Goal: Information Seeking & Learning: Understand process/instructions

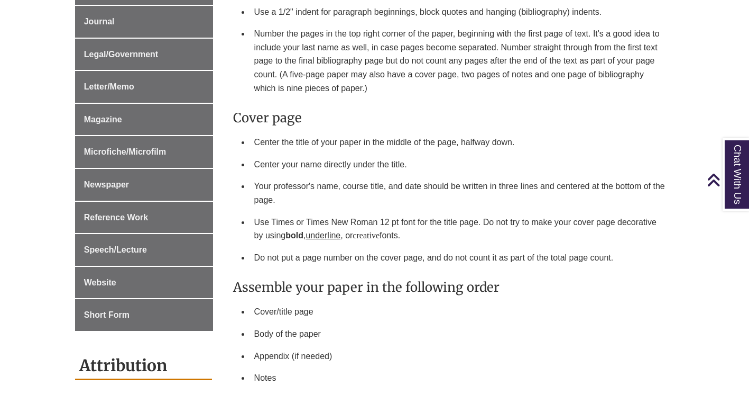
scroll to position [694, 0]
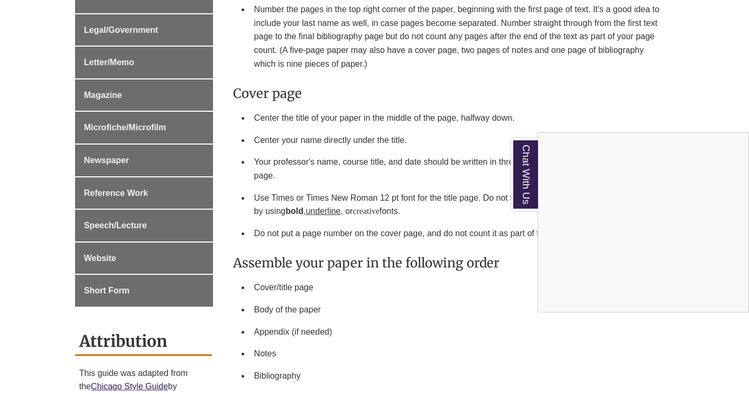
drag, startPoint x: 684, startPoint y: 132, endPoint x: 640, endPoint y: 132, distance: 43.9
click at [640, 132] on div "Chat With Us" at bounding box center [374, 197] width 749 height 394
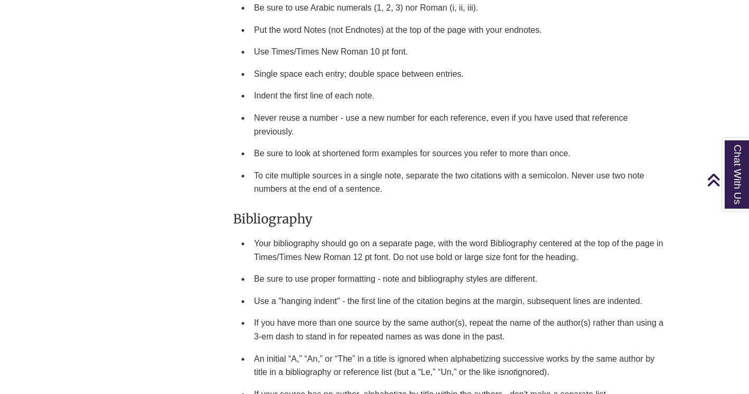
scroll to position [1385, 0]
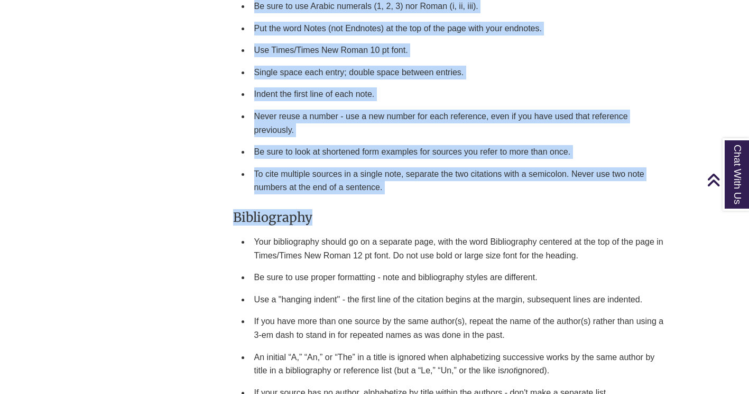
drag, startPoint x: 318, startPoint y: 190, endPoint x: 219, endPoint y: 196, distance: 99.1
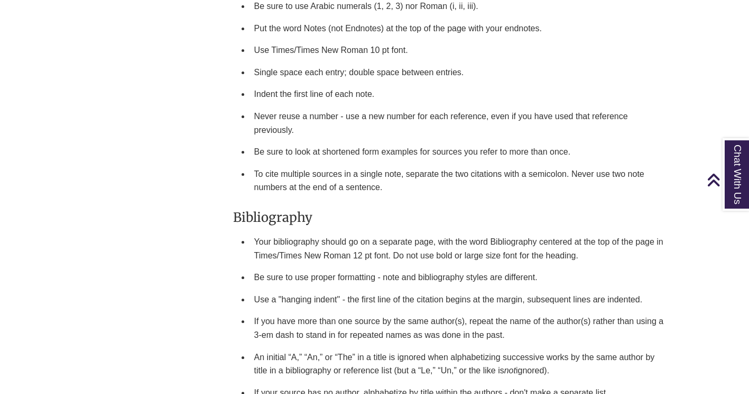
drag, startPoint x: 219, startPoint y: 196, endPoint x: 304, endPoint y: 213, distance: 86.3
click at [304, 231] on li "Your bibliography should go on a separate page, with the word Bibliography cent…" at bounding box center [460, 248] width 420 height 35
drag, startPoint x: 320, startPoint y: 189, endPoint x: 235, endPoint y: 191, distance: 84.6
click at [235, 209] on h3 "Bibliography" at bounding box center [451, 217] width 437 height 16
drag, startPoint x: 235, startPoint y: 191, endPoint x: 255, endPoint y: 198, distance: 21.4
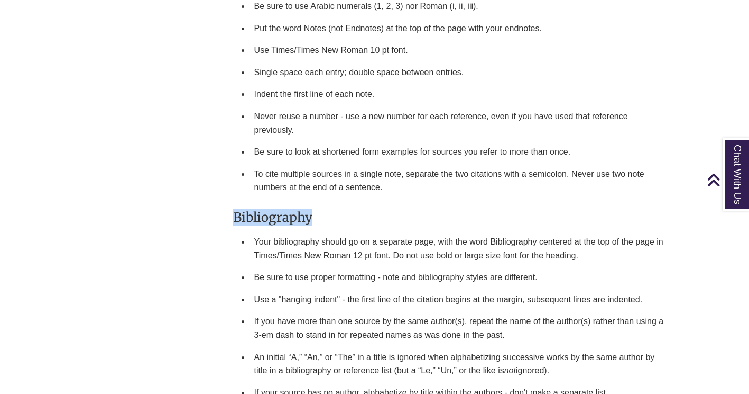
copy h3 "Bibliography"
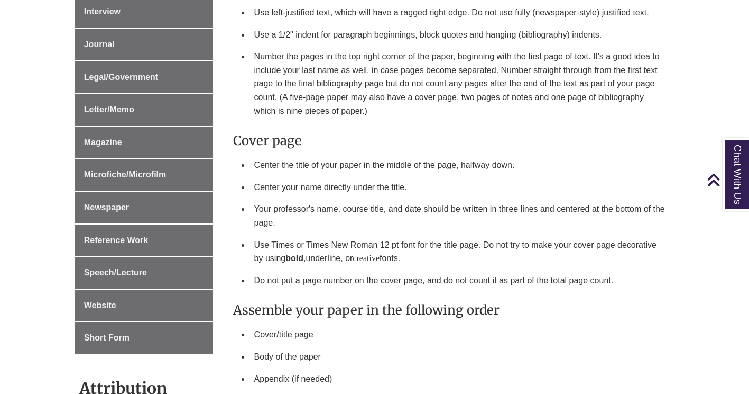
scroll to position [652, 0]
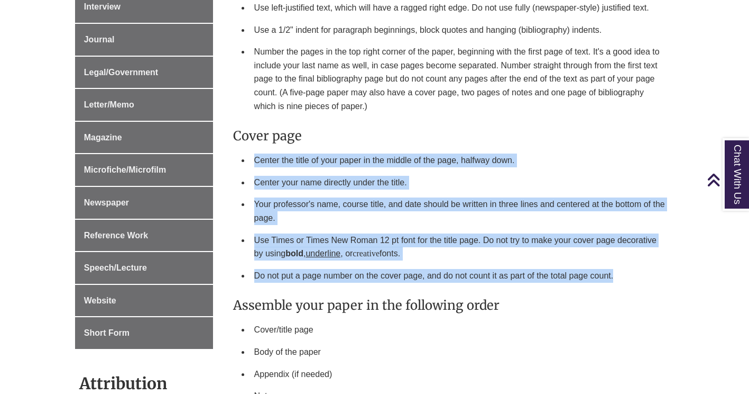
drag, startPoint x: 257, startPoint y: 139, endPoint x: 620, endPoint y: 260, distance: 383.7
click at [620, 260] on ul "Center the title of your paper in the middle of the page, halfway down. Center …" at bounding box center [451, 217] width 437 height 137
click at [363, 149] on li "Center the title of your paper in the middle of the page, halfway down." at bounding box center [460, 160] width 420 height 22
drag, startPoint x: 253, startPoint y: 139, endPoint x: 616, endPoint y: 261, distance: 382.2
click at [616, 261] on ul "Center the title of your paper in the middle of the page, halfway down. Center …" at bounding box center [451, 217] width 437 height 137
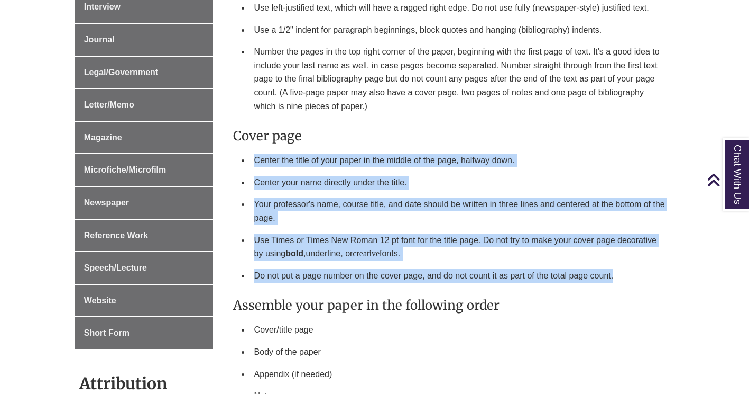
copy ul "Center the title of your paper in the middle of the page, halfway down. Center …"
